Goal: Task Accomplishment & Management: Manage account settings

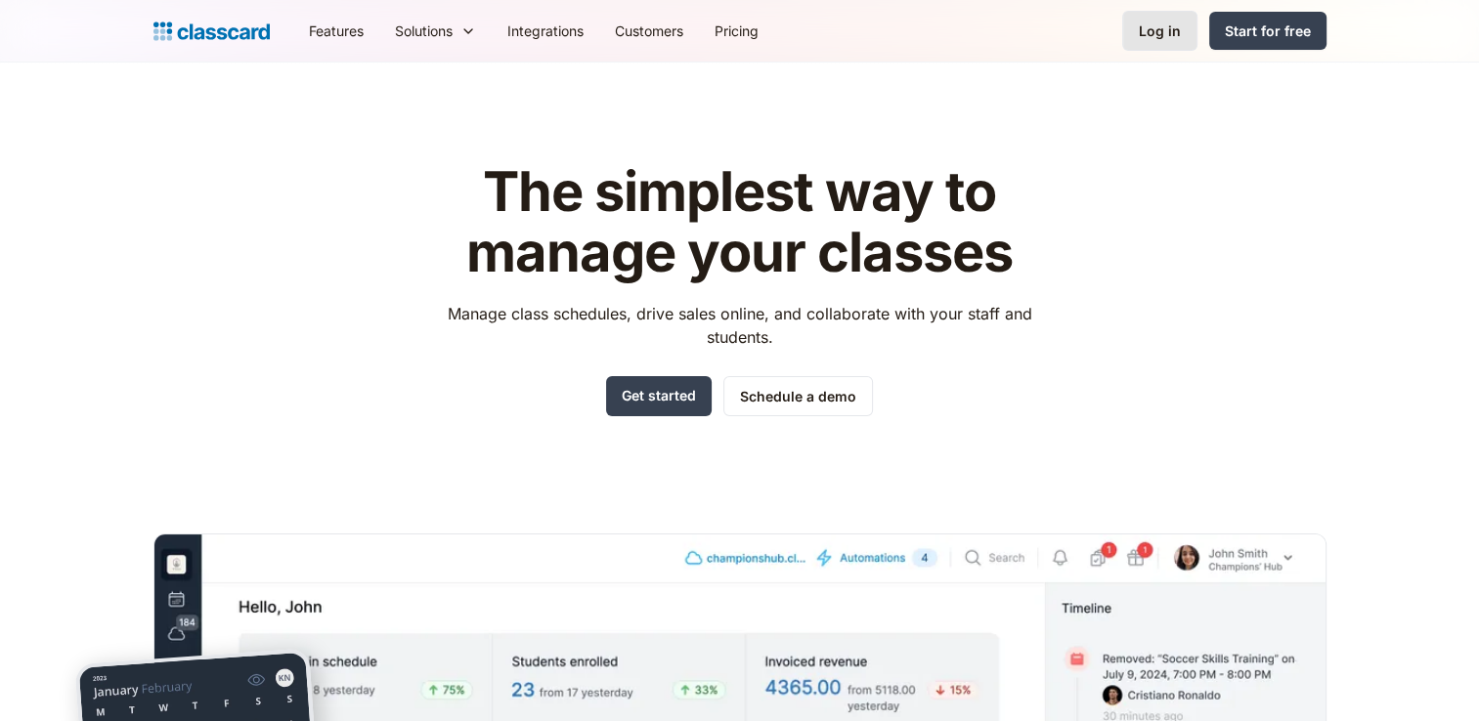
click at [1148, 28] on div "Log in" at bounding box center [1160, 31] width 42 height 21
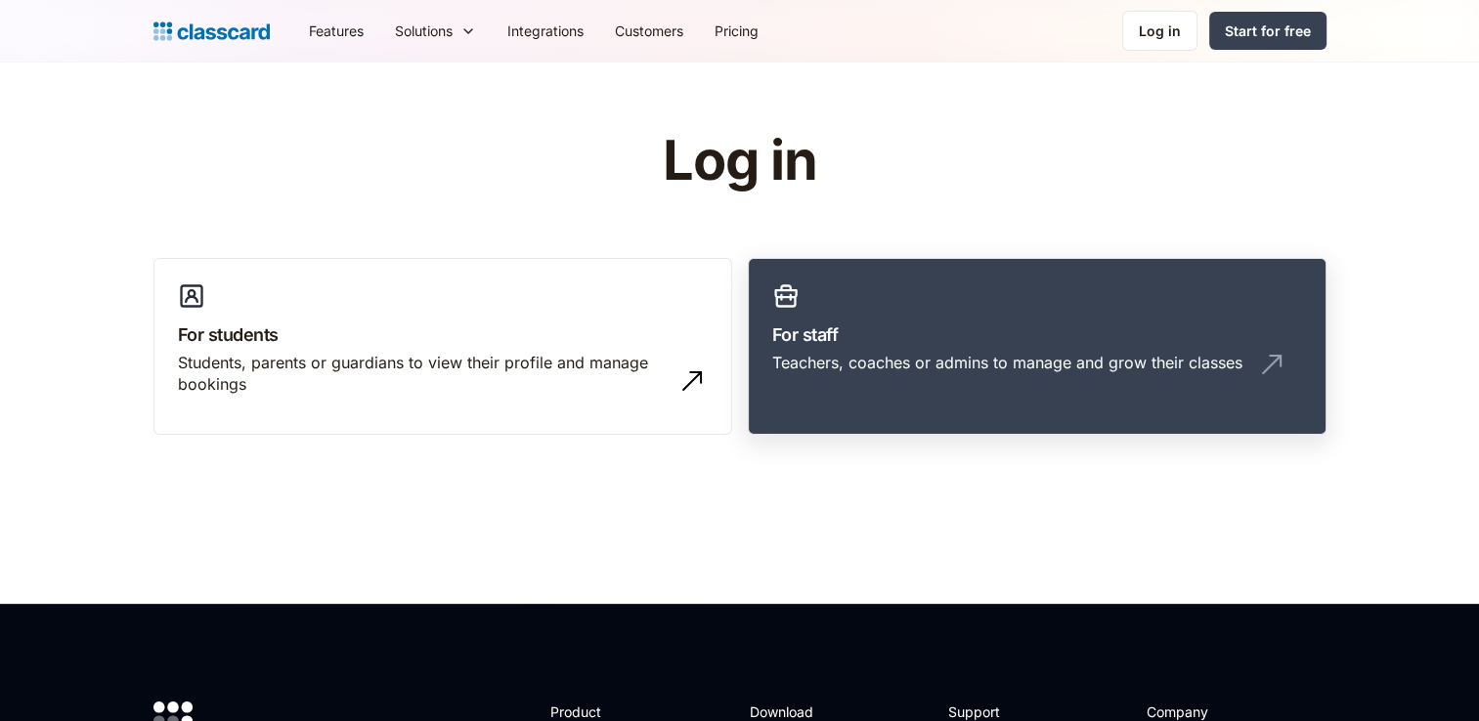
click at [962, 370] on div "Teachers, coaches or admins to manage and grow their classes" at bounding box center [1007, 363] width 470 height 22
